Goal: Use online tool/utility: Utilize a website feature to perform a specific function

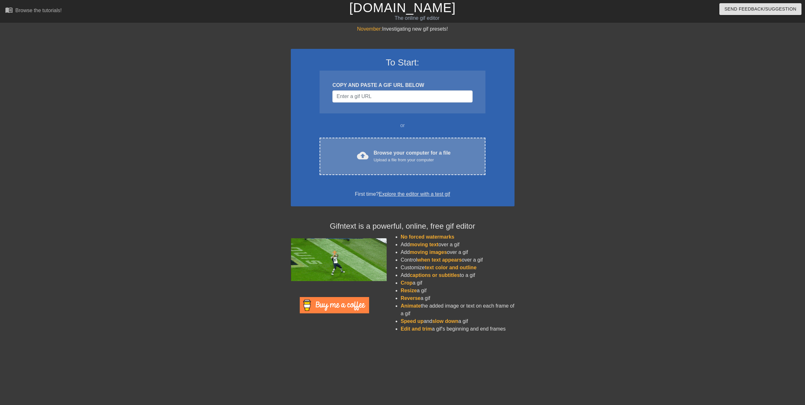
click at [376, 151] on div "Browse your computer for a file Upload a file from your computer" at bounding box center [412, 156] width 77 height 14
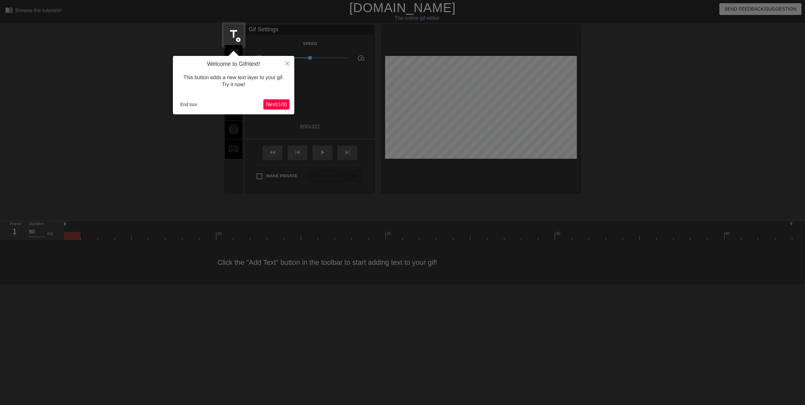
click at [280, 102] on span "Next ( 1 / 6 )" at bounding box center [276, 104] width 21 height 5
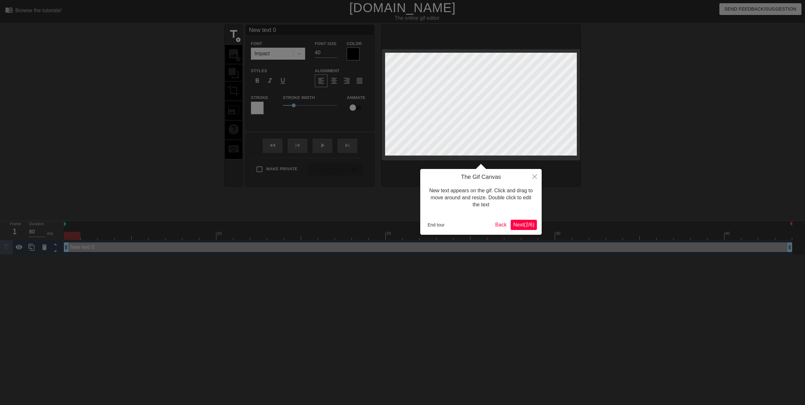
click at [529, 224] on span "Next ( 2 / 6 )" at bounding box center [523, 224] width 21 height 5
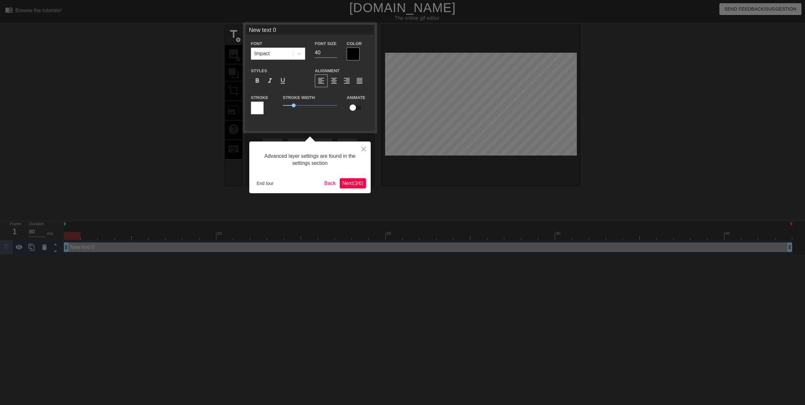
click at [358, 181] on span "Next ( 3 / 6 )" at bounding box center [352, 183] width 21 height 5
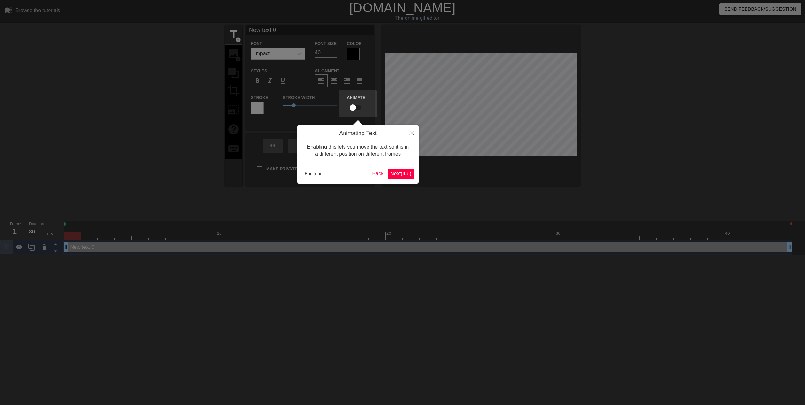
click at [400, 174] on span "Next ( 4 / 6 )" at bounding box center [400, 173] width 21 height 5
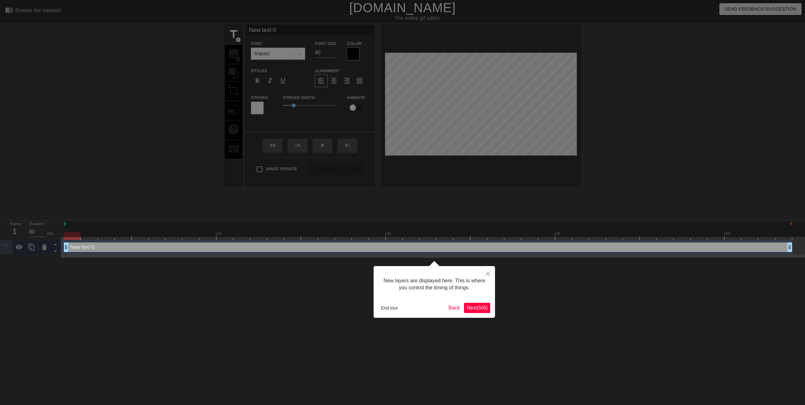
click at [480, 314] on div "New layers are displayed here. This is where you control the timing of things. …" at bounding box center [434, 292] width 121 height 52
click at [481, 308] on span "Next ( 5 / 6 )" at bounding box center [477, 307] width 21 height 5
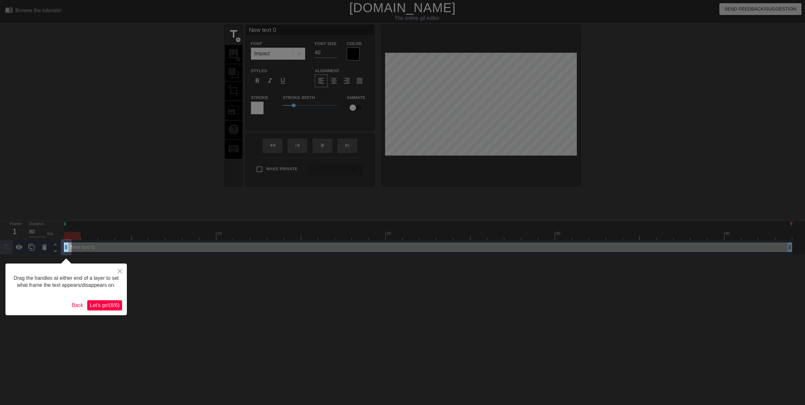
click at [115, 307] on span "Let's go! ( 6 / 6 )" at bounding box center [105, 305] width 30 height 5
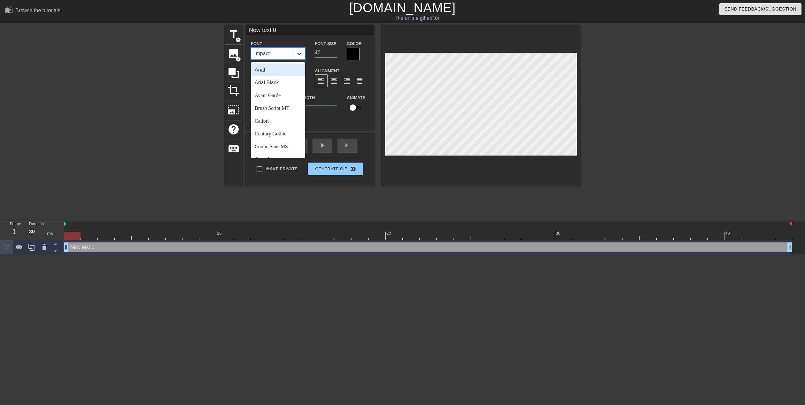
click at [299, 55] on icon at bounding box center [299, 53] width 6 height 6
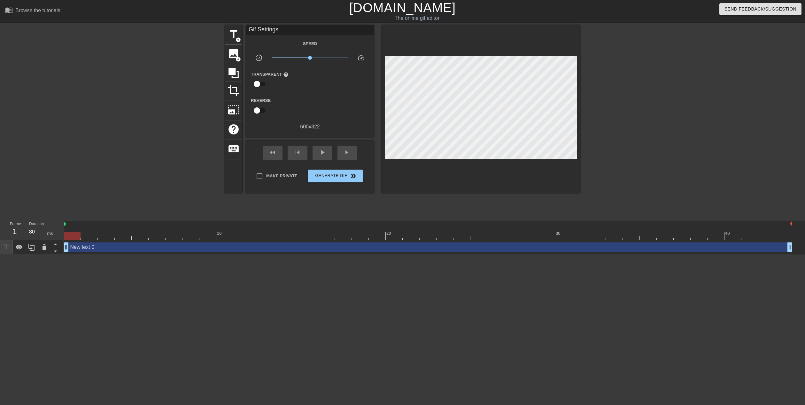
click at [435, 202] on div "title add_circle image add_circle crop photo_size_select_large help keyboard Gi…" at bounding box center [402, 121] width 355 height 192
drag, startPoint x: 312, startPoint y: 57, endPoint x: 338, endPoint y: 62, distance: 26.8
click at [338, 62] on div "x5.56" at bounding box center [310, 59] width 85 height 10
click at [88, 252] on div "New text 0 drag_handle drag_handle" at bounding box center [428, 248] width 728 height 10
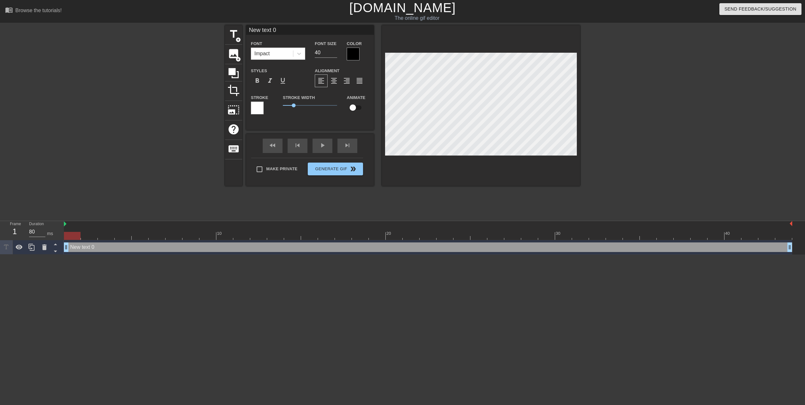
click at [120, 244] on div "New text 0 drag_handle drag_handle" at bounding box center [428, 248] width 728 height 10
click at [118, 248] on div "New text 0 drag_handle drag_handle" at bounding box center [428, 248] width 728 height 10
type input "New text"
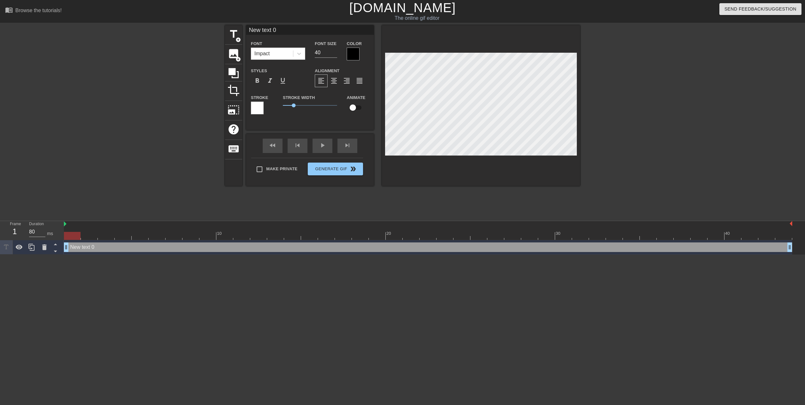
type textarea "New text"
type input "New text"
type textarea "New text"
type input "New tex"
type textarea "New tex"
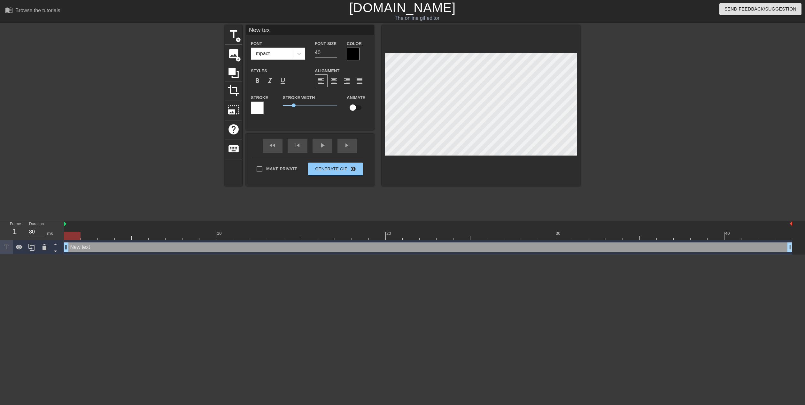
type input "New te"
type textarea "New te"
type input "New t"
type textarea "New t"
type input "New"
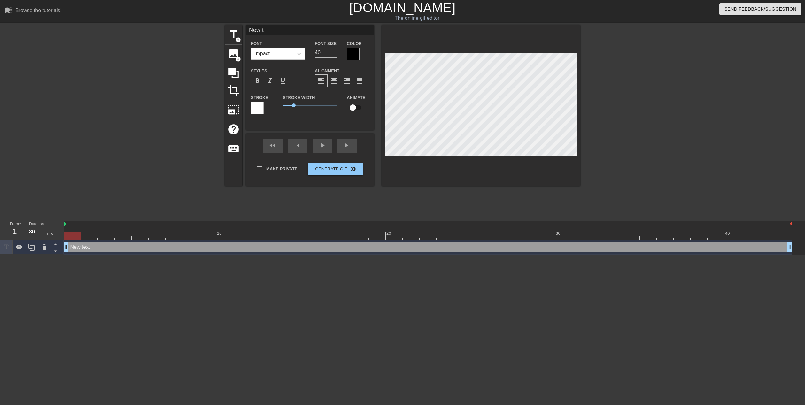
type textarea "New"
type input "New"
type textarea "New"
type input "Ne"
type textarea "Ne"
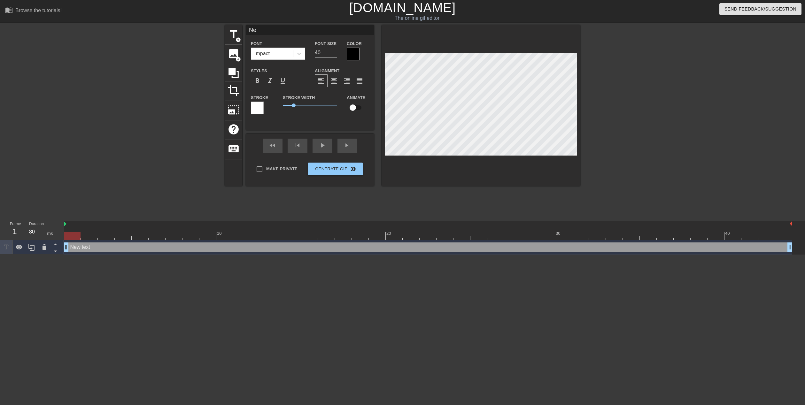
scroll to position [1, 1]
type input "N"
type textarea "N"
type input "5"
type textarea "5"
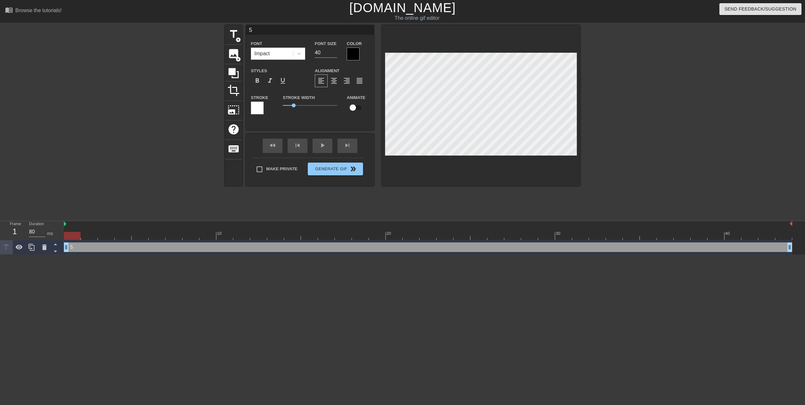
type input "5"
type textarea "5"
type input "5 s"
type textarea "5 s"
type input "5 se"
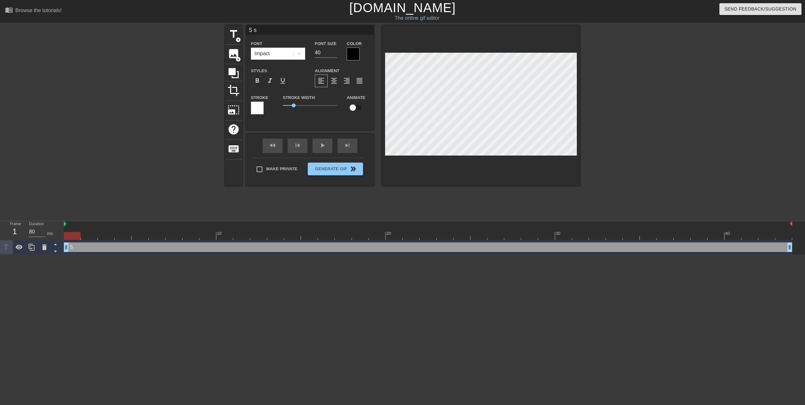
type textarea "5 se"
type input "5 sec"
type textarea "5 sec"
type input "5 seco"
type textarea "5 seco"
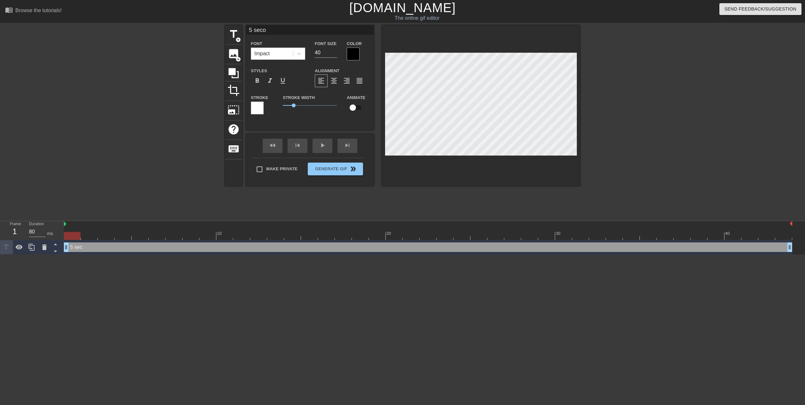
type input "5 secon"
type textarea "5 secon"
type input "5 second"
type textarea "5 second"
type input "5 second p"
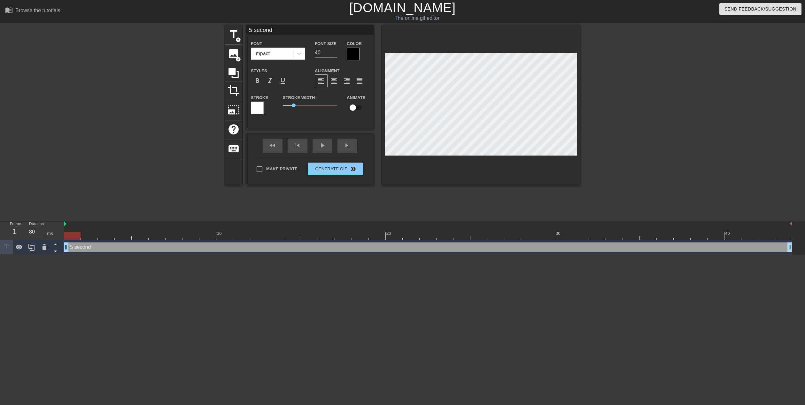
type textarea "5 second p"
type input "5 second pe"
type textarea "5 second pe"
type input "5 second pen"
type textarea "5 second pen"
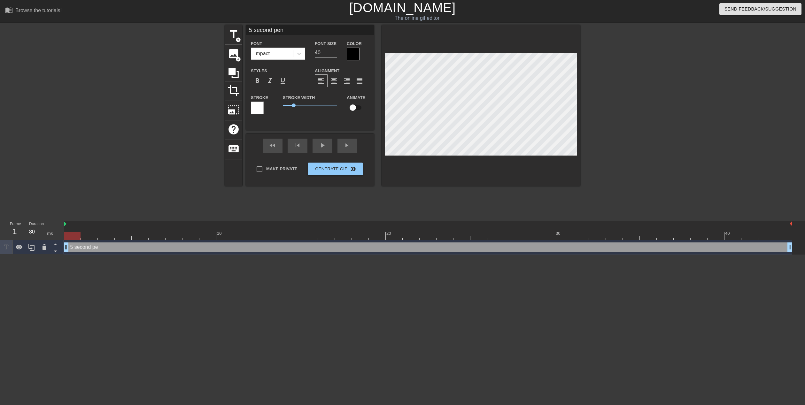
type input "5 second [PERSON_NAME]"
type textarea "5 second [PERSON_NAME]"
type input "5 second penAL"
type textarea "5 second penAL"
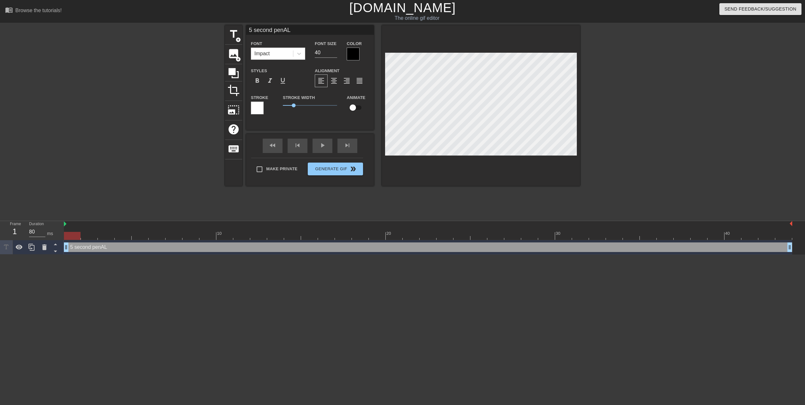
type input "5 second [PERSON_NAME]"
type textarea "5 second [PERSON_NAME]"
type input "5 second pen"
type textarea "5 second pen"
type input "5 second [PERSON_NAME]"
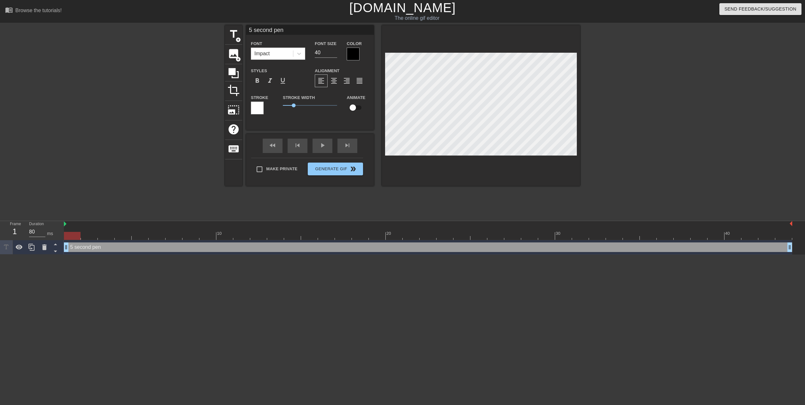
type textarea "5 second [PERSON_NAME]"
type input "5 second penal"
type textarea "5 second penalr"
type input "5 second penalry"
type textarea "5 second penalry"
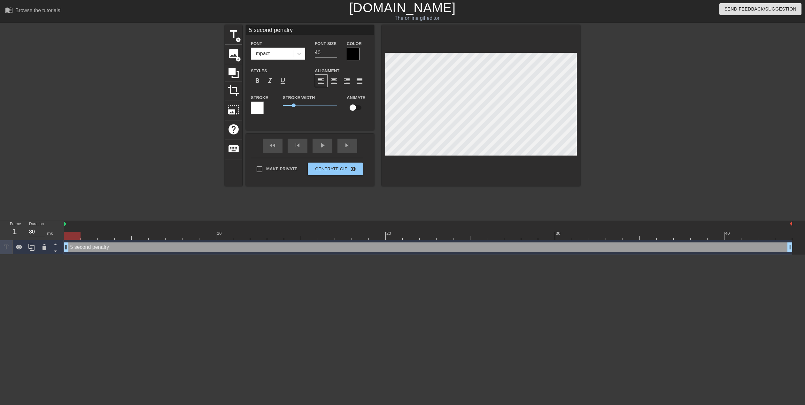
type input "5 second penalr"
type textarea "5 second penalr"
type input "5 second penal"
type textarea "5 second penal"
type input "5 second penalt"
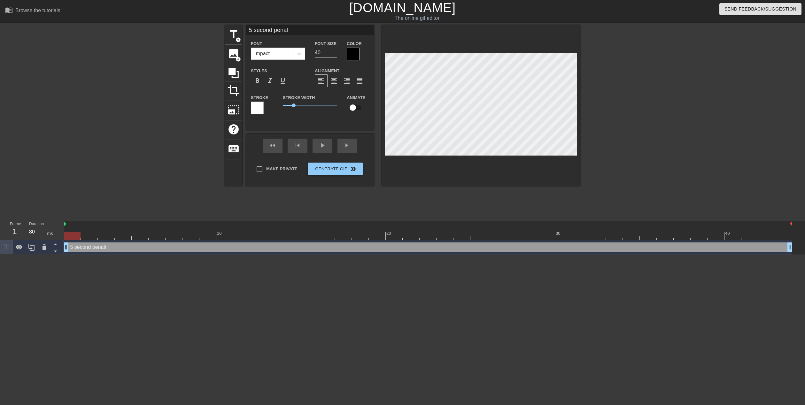
type textarea "5 second penalt"
type input "5 second penalty"
type textarea "5 second penalty"
type input "5 second penalty"
type textarea "5 second penalty"
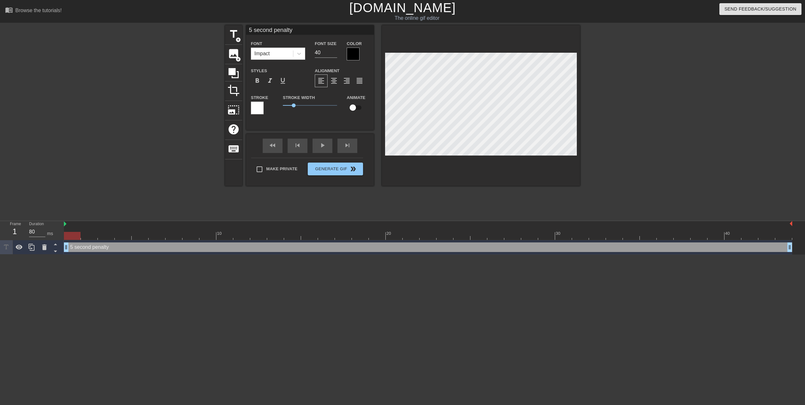
type input "5 second penalty f"
type textarea "5 second penalty fo"
type input "5 second penalty for"
type textarea "5 second penalty for"
type input "5 second penalty for"
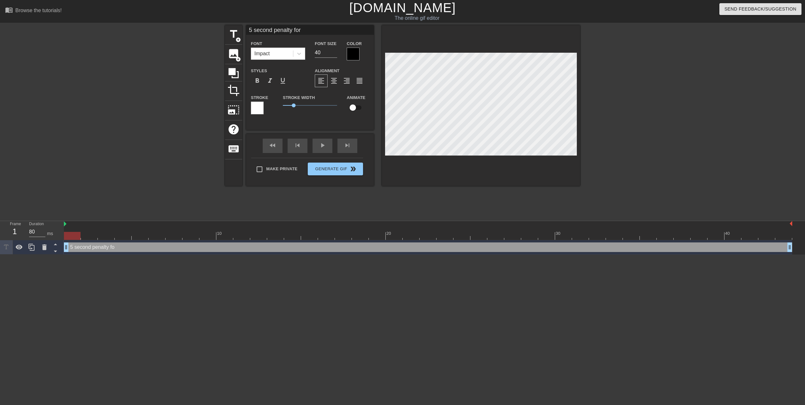
type textarea "5 second penalty for"
type input "5 second penalty for o"
type textarea "5 second penalty for o"
type input "5 second penalty for oc"
type textarea "5 second penalty for oc"
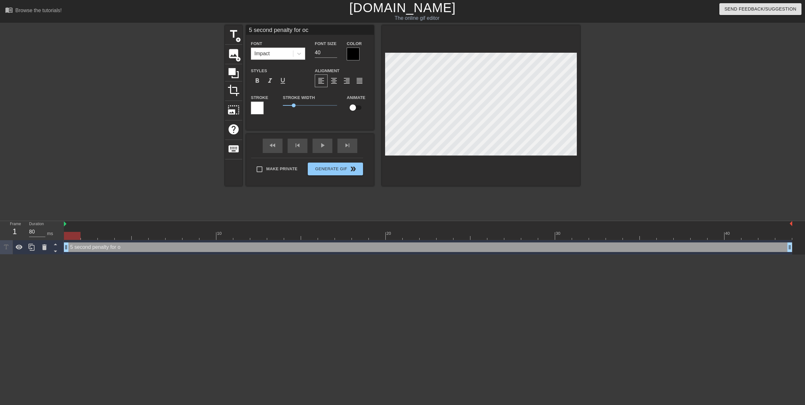
type input "5 second penalty for oco"
type textarea "5 second penalty for oco"
type input "5 second penalty for [PERSON_NAME]"
type textarea "5 second penalty for [PERSON_NAME]"
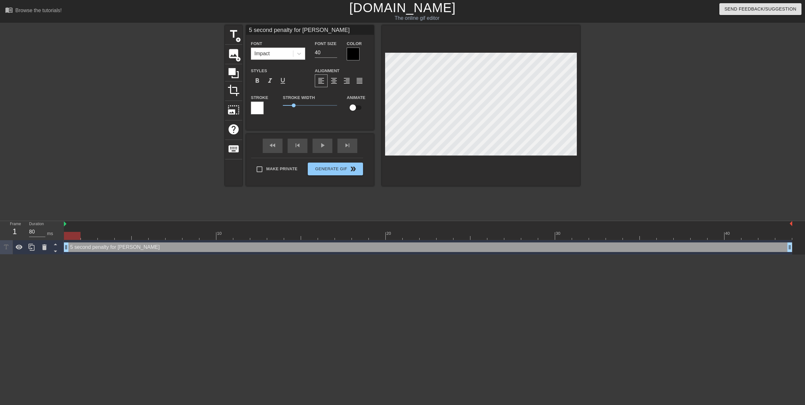
click at [352, 54] on div at bounding box center [353, 54] width 13 height 13
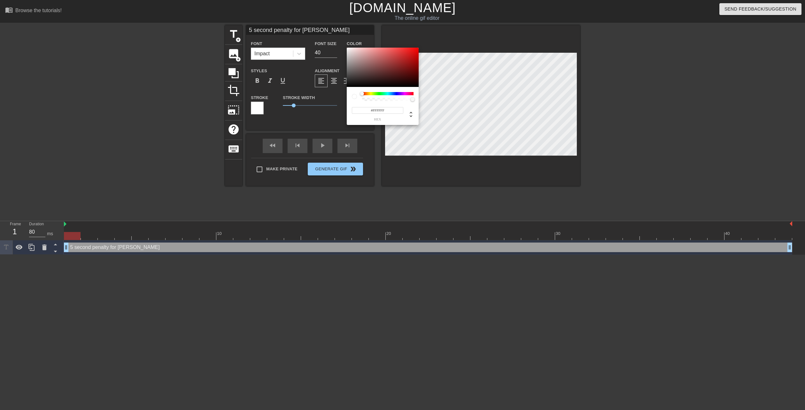
drag, startPoint x: 355, startPoint y: 67, endPoint x: 332, endPoint y: 42, distance: 34.1
click at [332, 42] on div "#FFFFFF hex" at bounding box center [402, 205] width 805 height 410
type input "#FFF8F8"
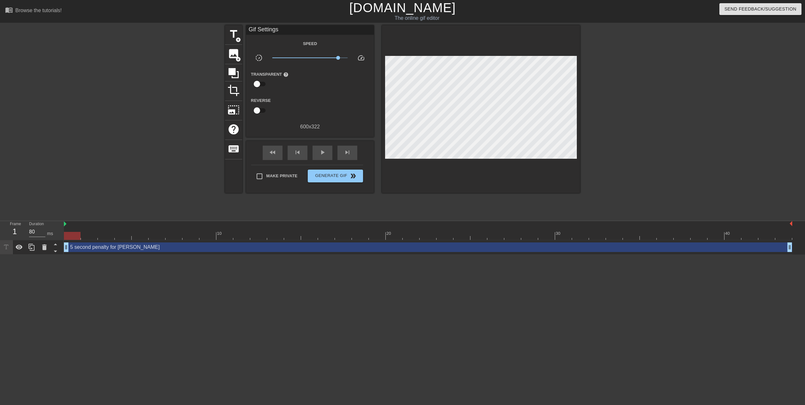
click at [135, 249] on div "5 second penalty for [PERSON_NAME] drag_handle drag_handle" at bounding box center [428, 248] width 728 height 10
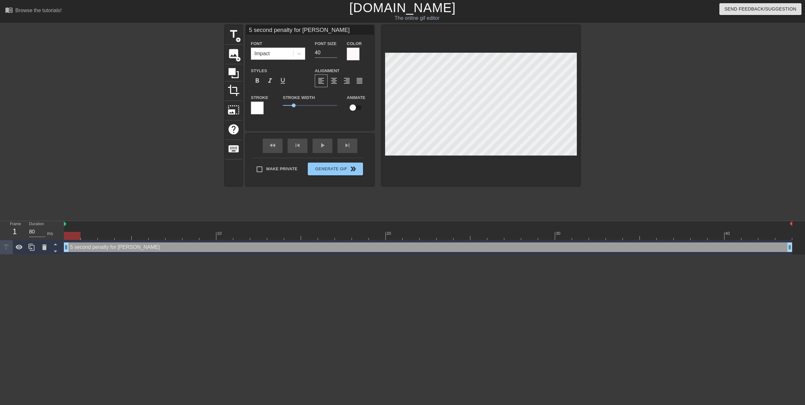
click at [253, 108] on div at bounding box center [257, 108] width 13 height 13
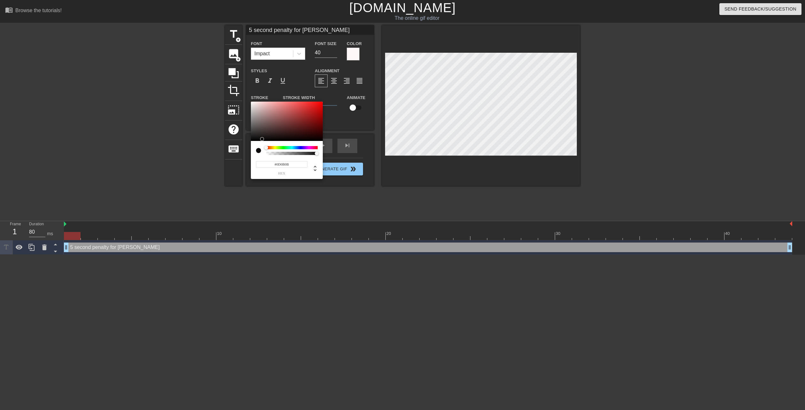
type input "#000000"
drag, startPoint x: 269, startPoint y: 127, endPoint x: 223, endPoint y: 161, distance: 57.3
click at [223, 161] on div "#000000 hex" at bounding box center [402, 205] width 805 height 410
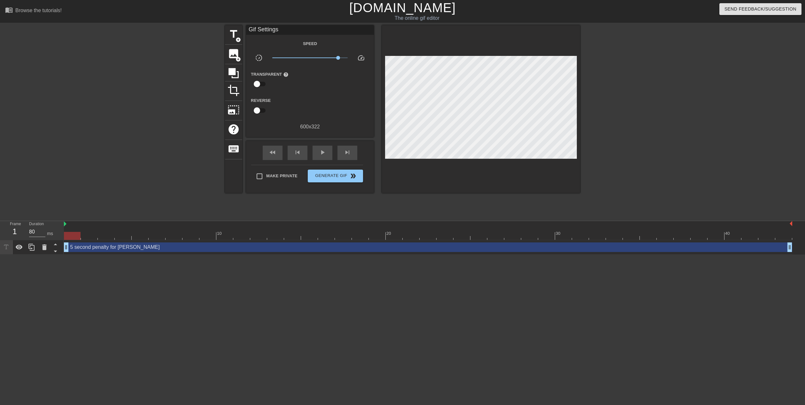
click at [412, 215] on div "title add_circle image add_circle crop photo_size_select_large help keyboard Gi…" at bounding box center [402, 121] width 355 height 192
click at [323, 150] on span "play_arrow" at bounding box center [323, 153] width 8 height 8
drag, startPoint x: 340, startPoint y: 59, endPoint x: 329, endPoint y: 63, distance: 12.4
click at [329, 63] on div "x3.09" at bounding box center [310, 59] width 85 height 10
drag, startPoint x: 329, startPoint y: 58, endPoint x: 336, endPoint y: 60, distance: 8.1
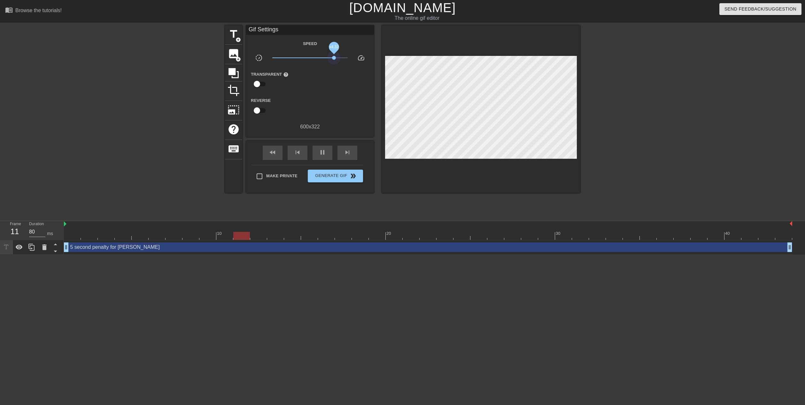
click at [336, 60] on span "x4.32" at bounding box center [310, 58] width 76 height 8
drag, startPoint x: 337, startPoint y: 55, endPoint x: 320, endPoint y: 59, distance: 17.3
click at [320, 59] on span "x1.93" at bounding box center [310, 58] width 76 height 8
drag, startPoint x: 320, startPoint y: 59, endPoint x: 333, endPoint y: 61, distance: 13.6
click at [333, 61] on span "x4.12" at bounding box center [310, 58] width 76 height 8
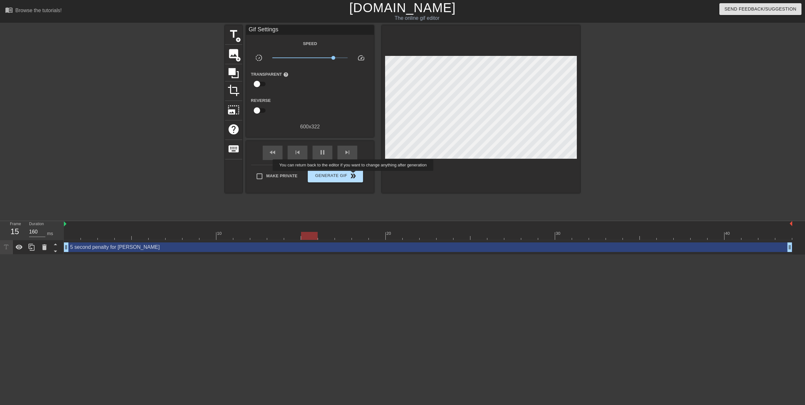
type input "80"
click at [352, 175] on span "double_arrow" at bounding box center [353, 176] width 8 height 8
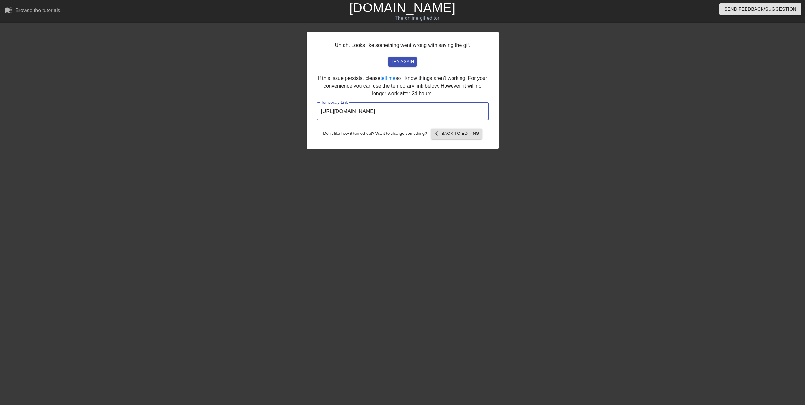
drag, startPoint x: 457, startPoint y: 112, endPoint x: 303, endPoint y: 117, distance: 154.1
click at [303, 117] on div "Uh oh. Looks like something went wrong with saving the gif. try again If this i…" at bounding box center [402, 121] width 805 height 192
